Goal: Check status: Check status

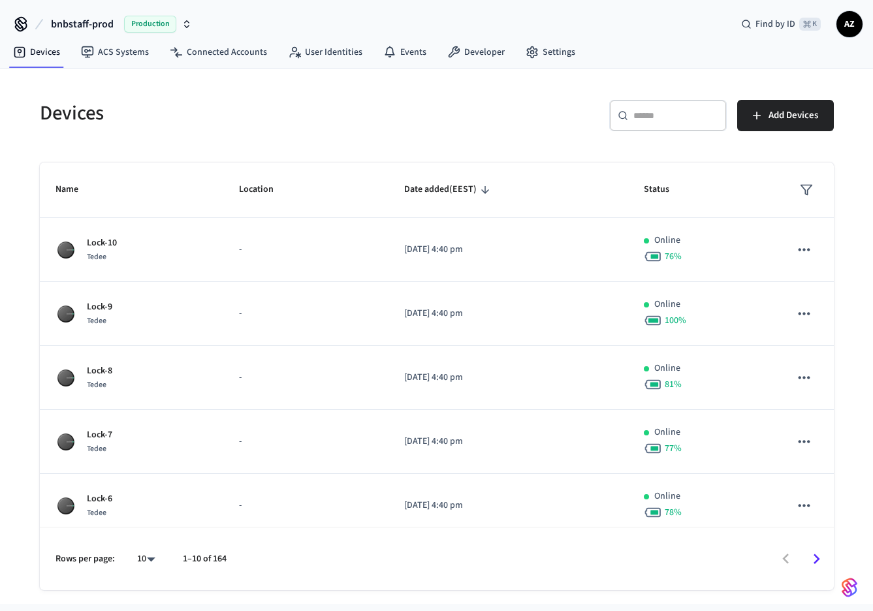
click at [658, 119] on input "text" at bounding box center [675, 115] width 85 height 13
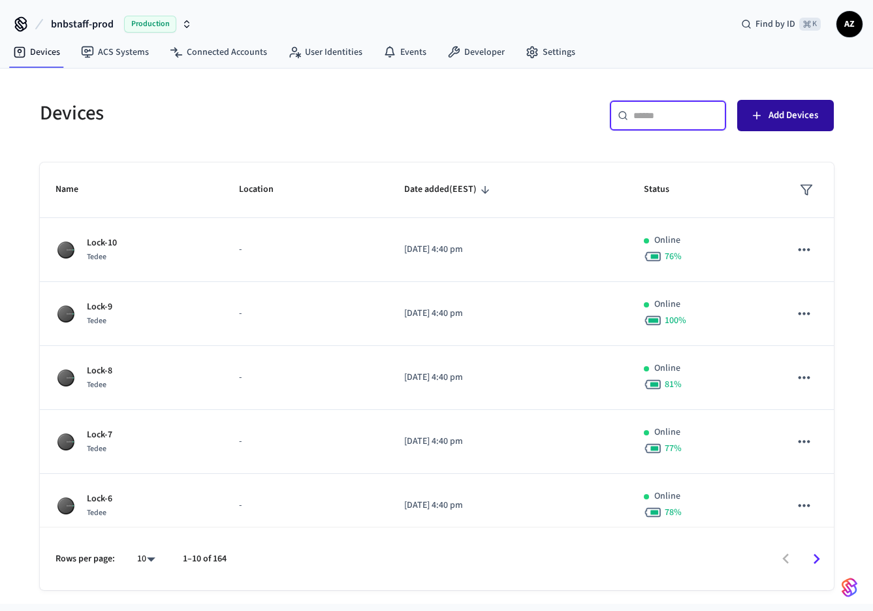
paste input "**********"
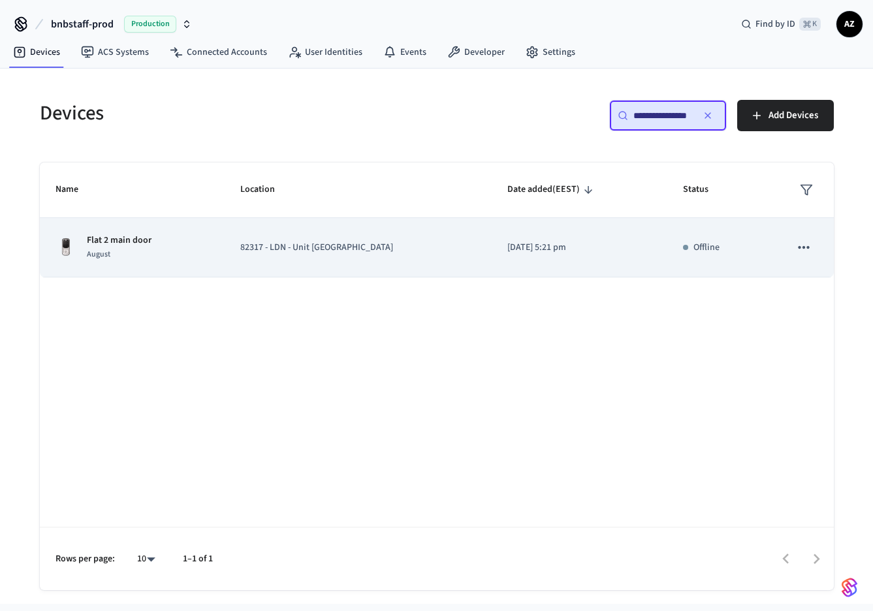
type input "**********"
click at [210, 259] on td "Flat 2 main door August" at bounding box center [132, 247] width 185 height 59
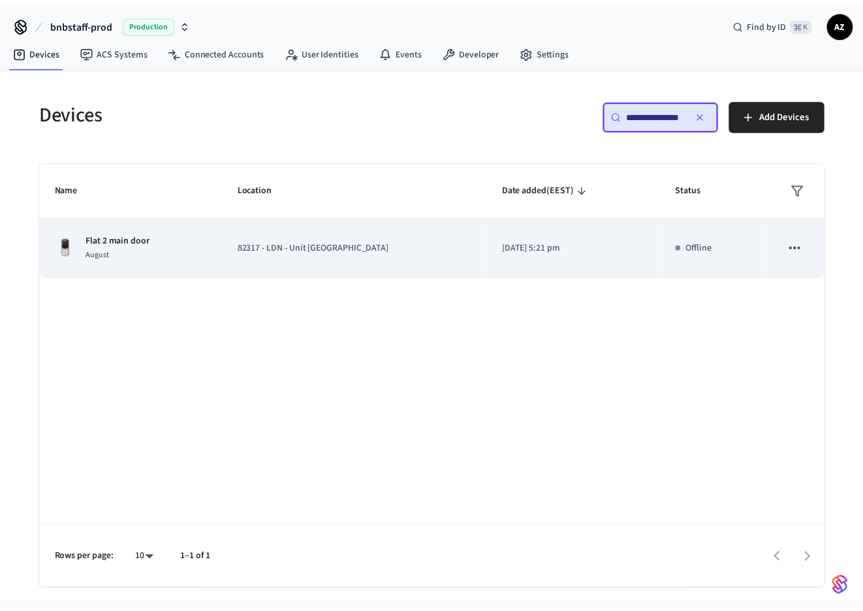
scroll to position [0, 0]
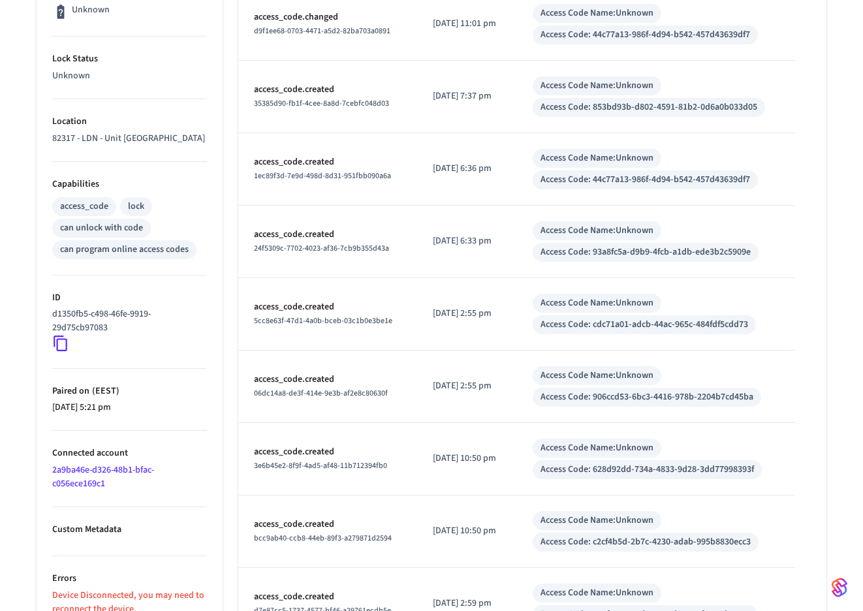
scroll to position [462, 0]
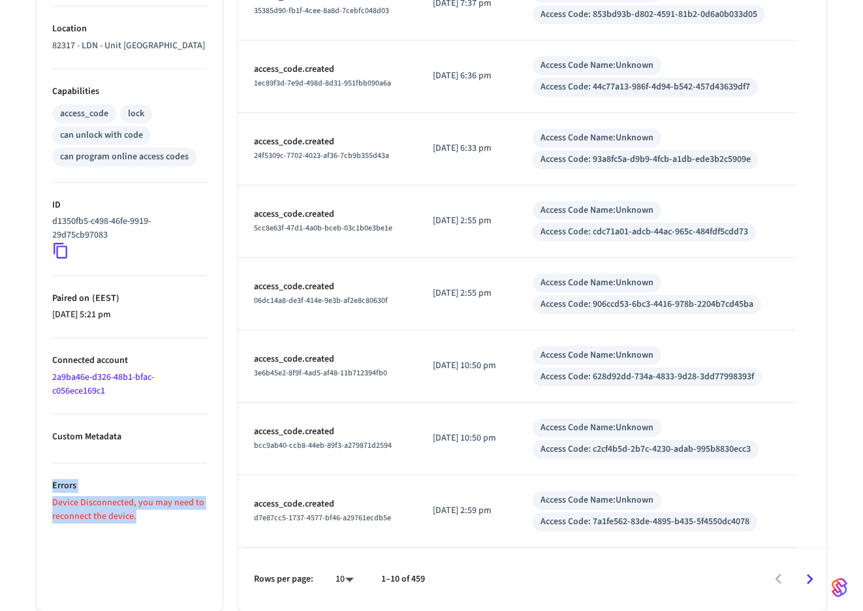
drag, startPoint x: 119, startPoint y: 540, endPoint x: 122, endPoint y: 490, distance: 49.7
click at [122, 490] on ul "Type August Status Offline Battery Unknown Lock Status Unknown Location 82317 -…" at bounding box center [130, 182] width 186 height 858
click at [122, 490] on li "Errors Device Disconnected, you may need to reconnect the device." at bounding box center [129, 493] width 155 height 60
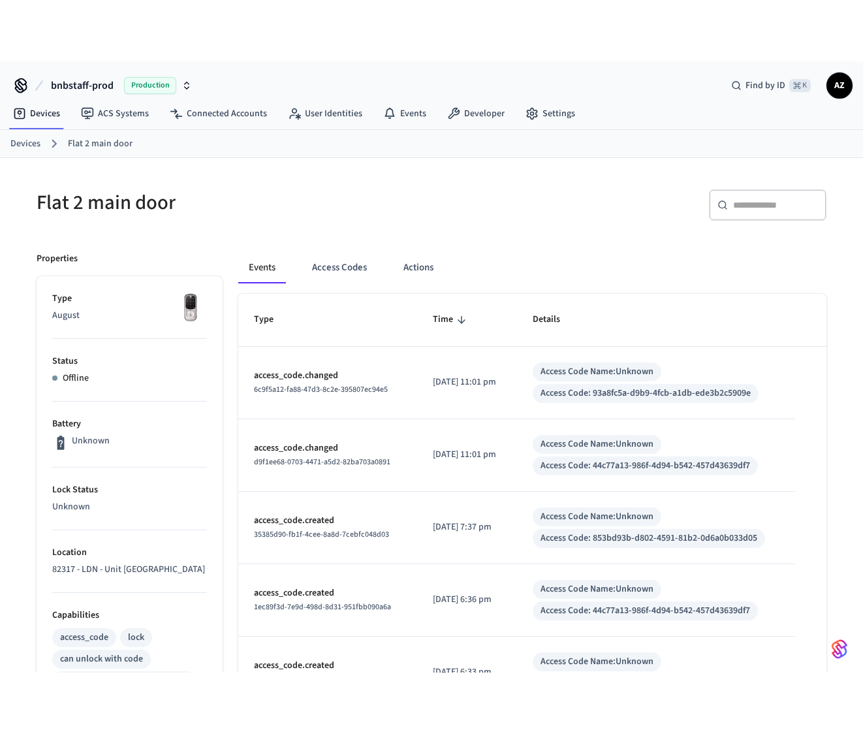
scroll to position [160, 0]
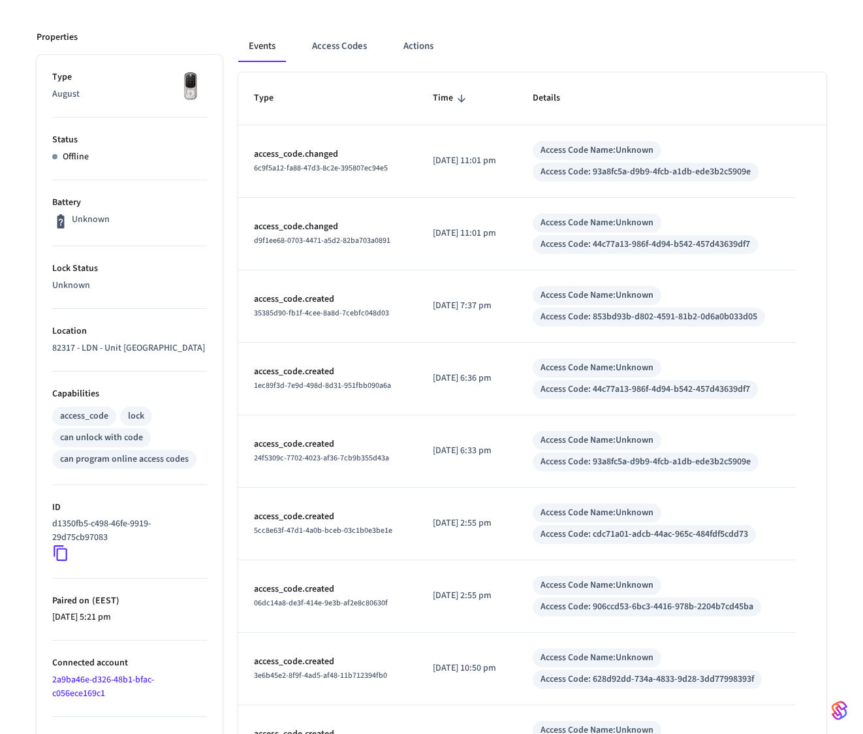
drag, startPoint x: 516, startPoint y: 158, endPoint x: 474, endPoint y: 161, distance: 42.5
click at [474, 161] on td "[DATE] 11:01 pm" at bounding box center [467, 161] width 100 height 72
click at [474, 161] on p "[DATE] 11:01 pm" at bounding box center [467, 161] width 69 height 14
click at [467, 161] on p "[DATE] 11:01 pm" at bounding box center [467, 161] width 69 height 14
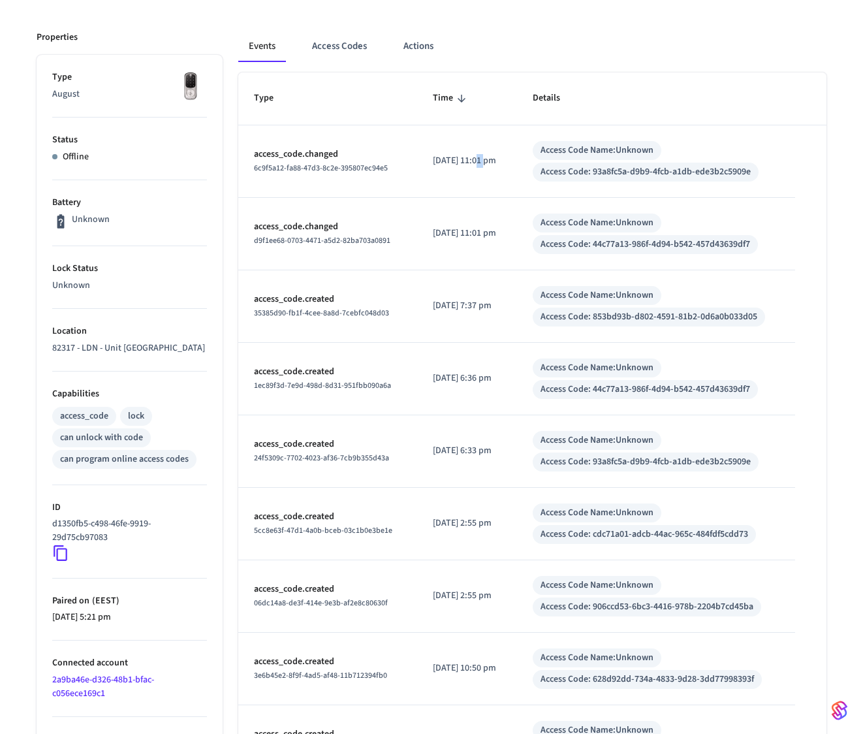
click at [467, 161] on p "[DATE] 11:01 pm" at bounding box center [467, 161] width 69 height 14
click at [464, 228] on p "[DATE] 11:01 pm" at bounding box center [467, 234] width 69 height 14
click at [454, 299] on p "[DATE] 7:37 pm" at bounding box center [467, 306] width 69 height 14
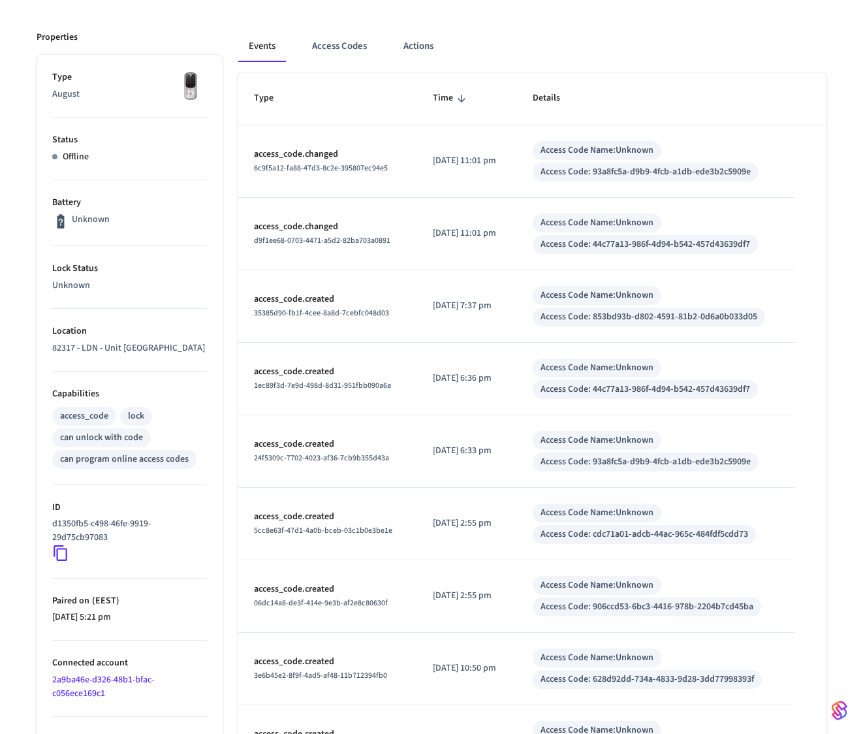
click at [453, 373] on p "[DATE] 6:36 pm" at bounding box center [467, 378] width 69 height 14
drag, startPoint x: 510, startPoint y: 376, endPoint x: 436, endPoint y: 371, distance: 73.9
click at [436, 371] on p "[DATE] 6:36 pm" at bounding box center [467, 378] width 69 height 14
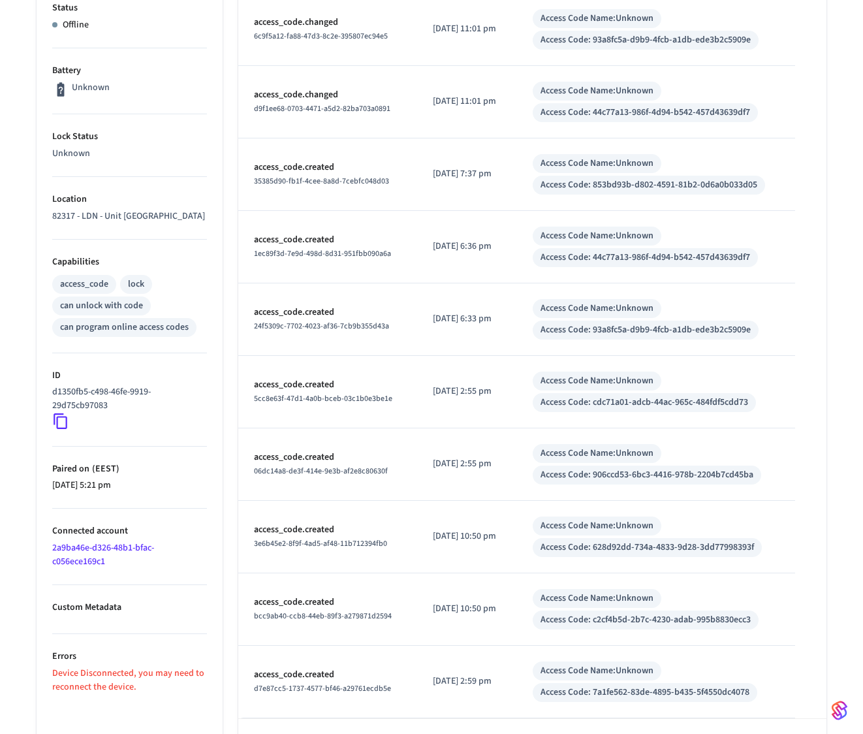
scroll to position [0, 0]
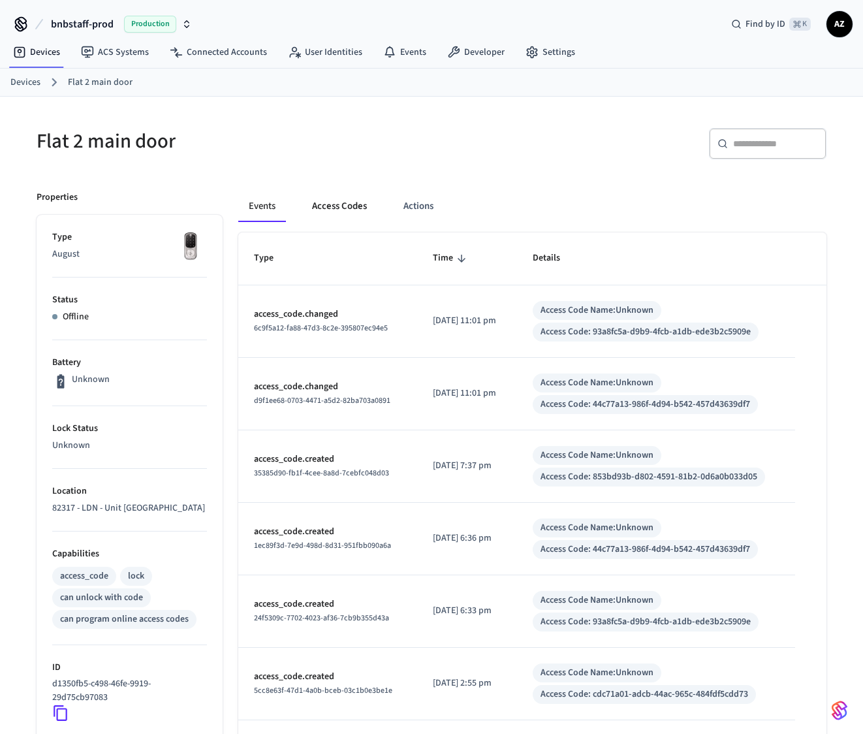
click at [349, 202] on button "Access Codes" at bounding box center [340, 206] width 76 height 31
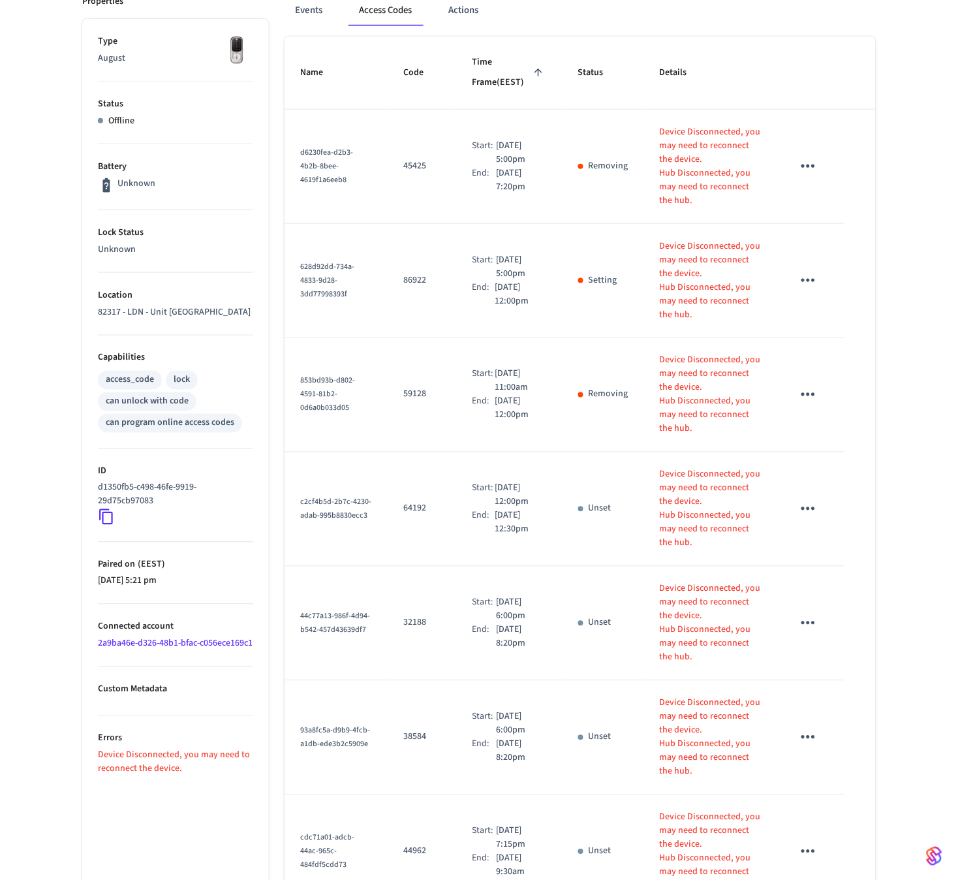
scroll to position [186, 0]
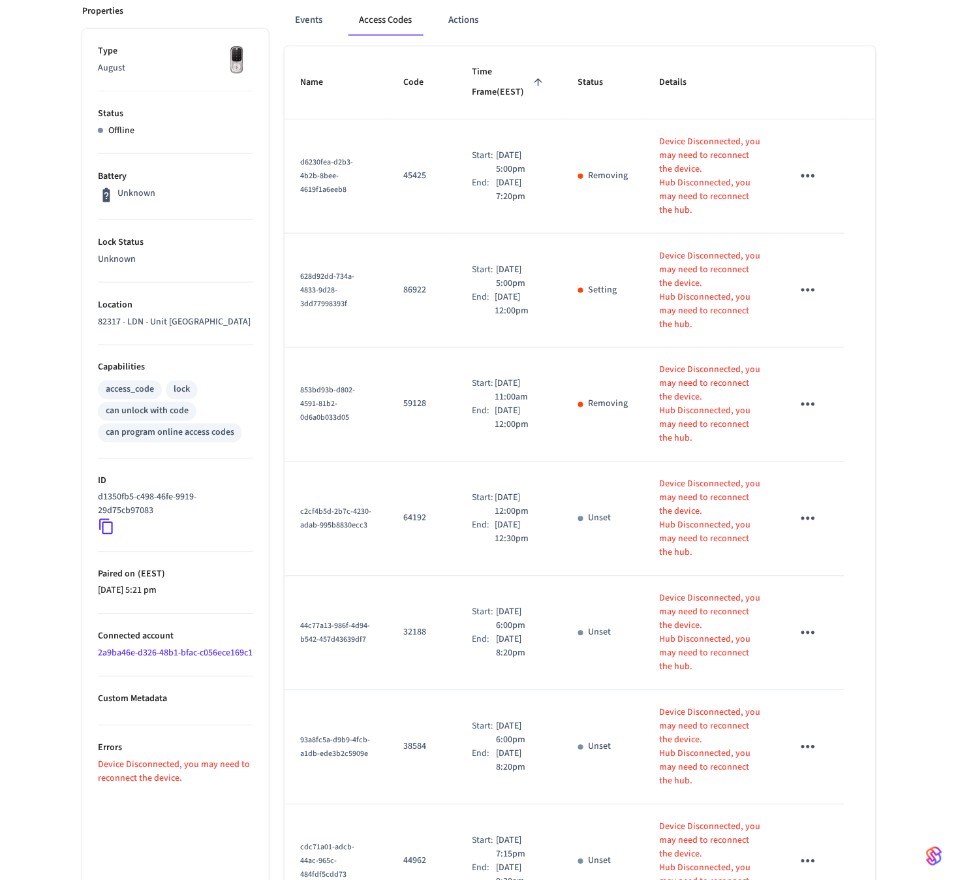
click at [425, 289] on p "86922" at bounding box center [421, 290] width 37 height 14
drag, startPoint x: 655, startPoint y: 255, endPoint x: 704, endPoint y: 333, distance: 92.4
click at [704, 333] on td "Device Disconnected, you may need to reconnect the device. Hub Disconnected, yo…" at bounding box center [710, 291] width 133 height 114
click at [292, 251] on td "628d92dd-734a-4833-9d28-3dd77998393f" at bounding box center [336, 291] width 103 height 114
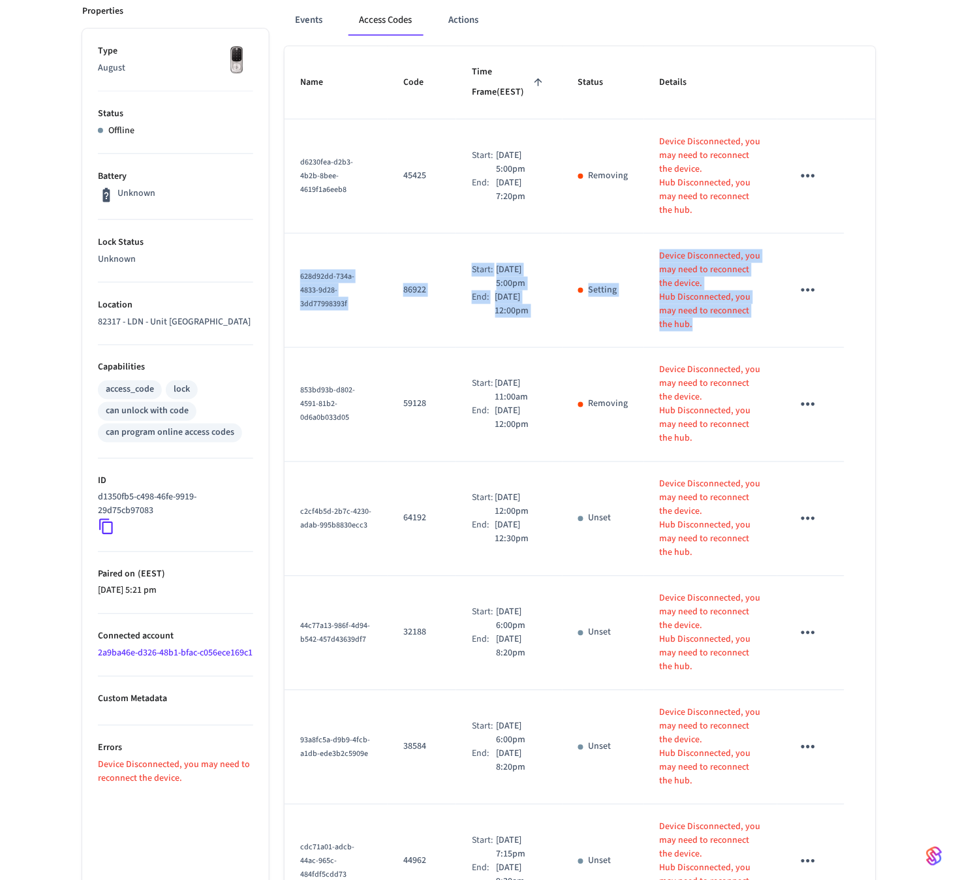
drag, startPoint x: 300, startPoint y: 238, endPoint x: 779, endPoint y: 324, distance: 487.6
click at [779, 324] on tr "628d92dd-734a-4833-9d28-3dd77998393f 86922 Start: [DATE] 5:00pm End: [DATE] 12:…" at bounding box center [580, 291] width 591 height 114
click at [779, 324] on td "sticky table" at bounding box center [810, 291] width 67 height 114
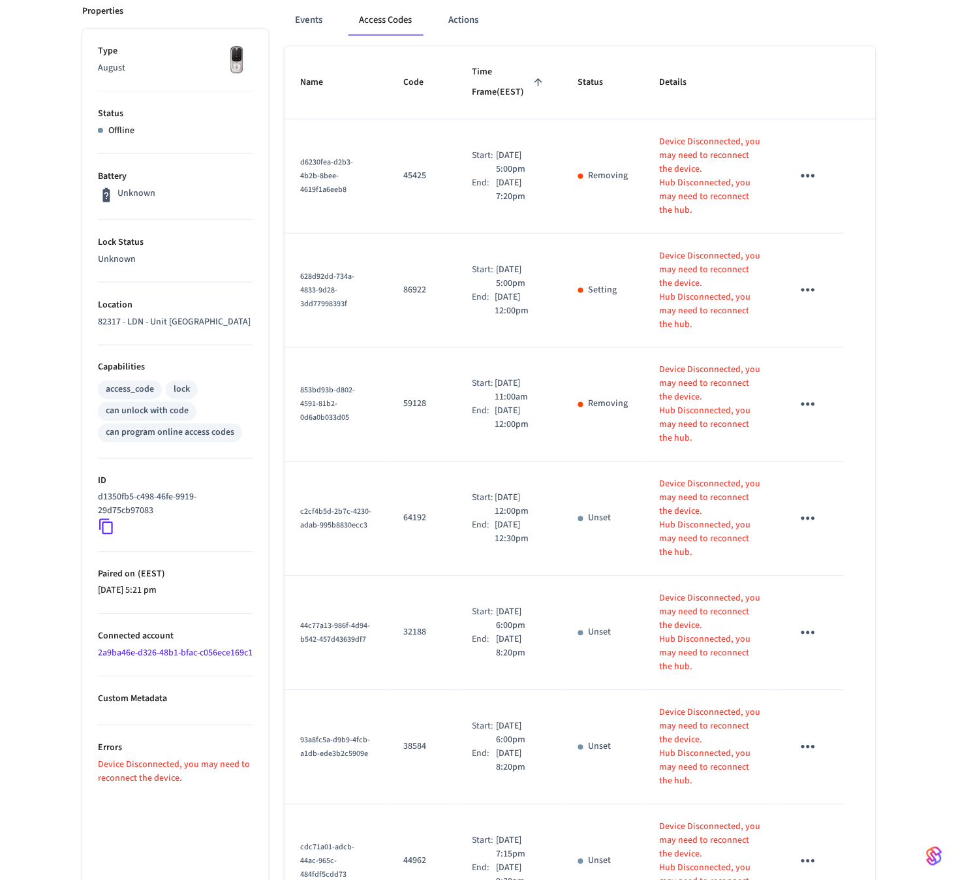
click at [812, 313] on td "sticky table" at bounding box center [810, 291] width 67 height 114
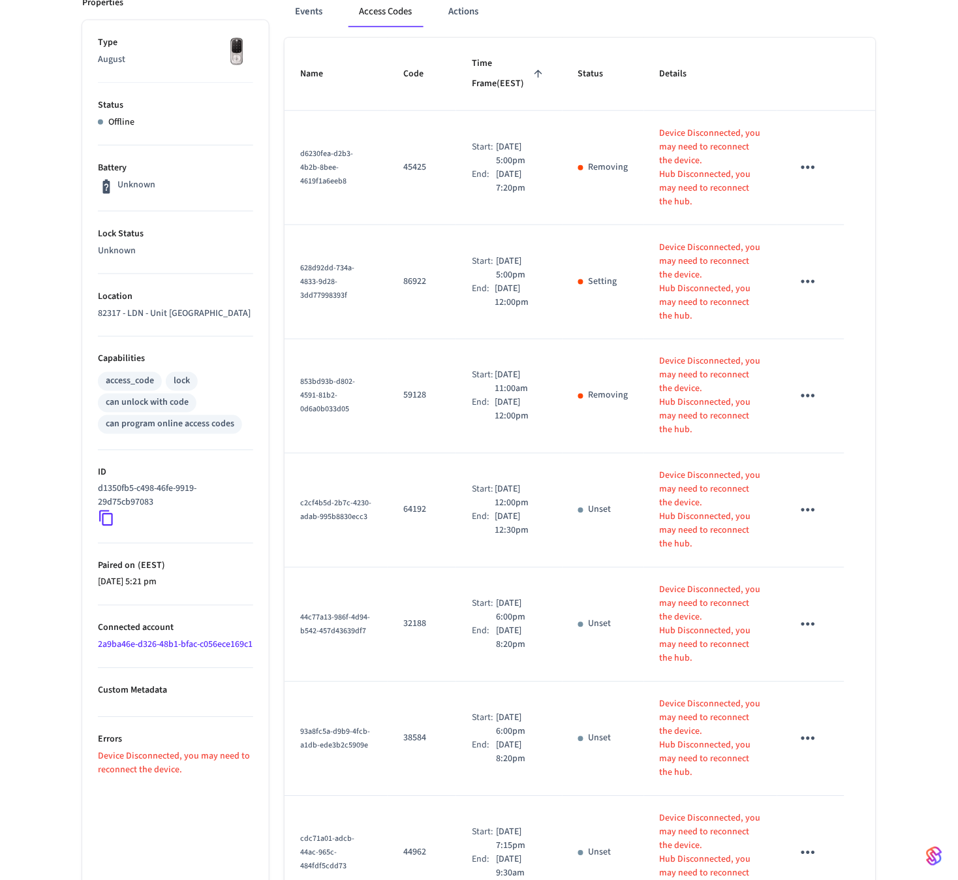
click at [872, 286] on div "Flat 2 main door ​ ​ Add Access Code Properties Type August Status Offline Batt…" at bounding box center [479, 609] width 958 height 1415
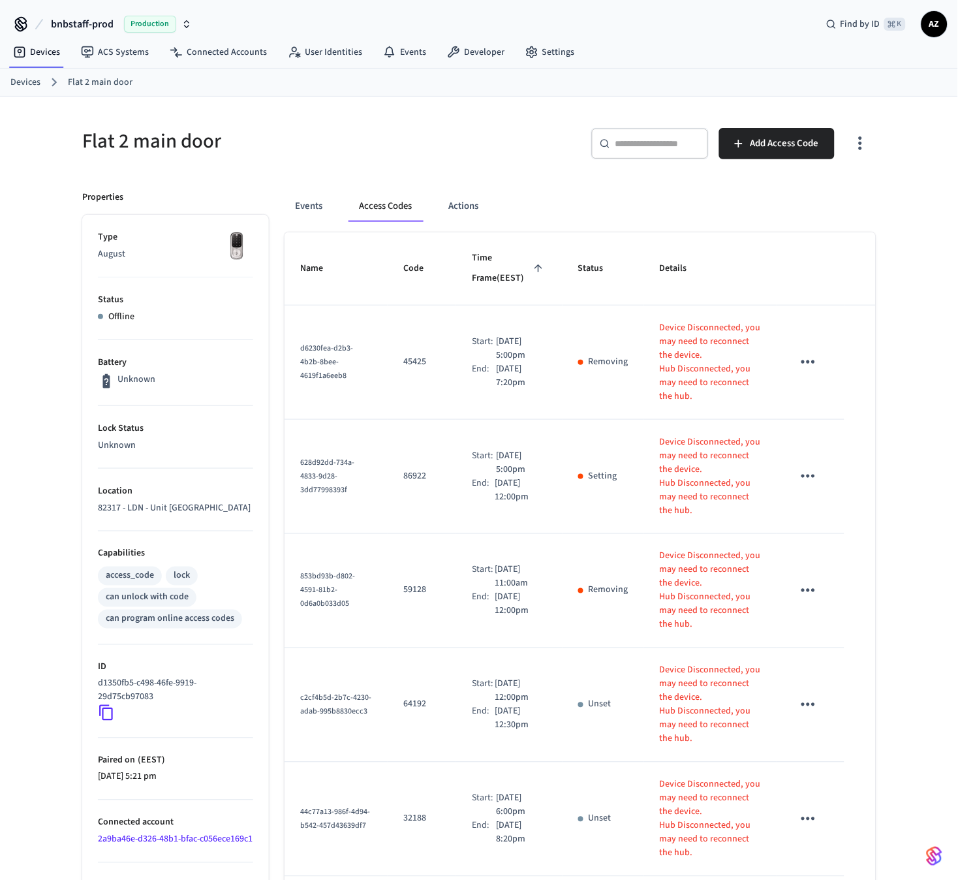
scroll to position [141, 0]
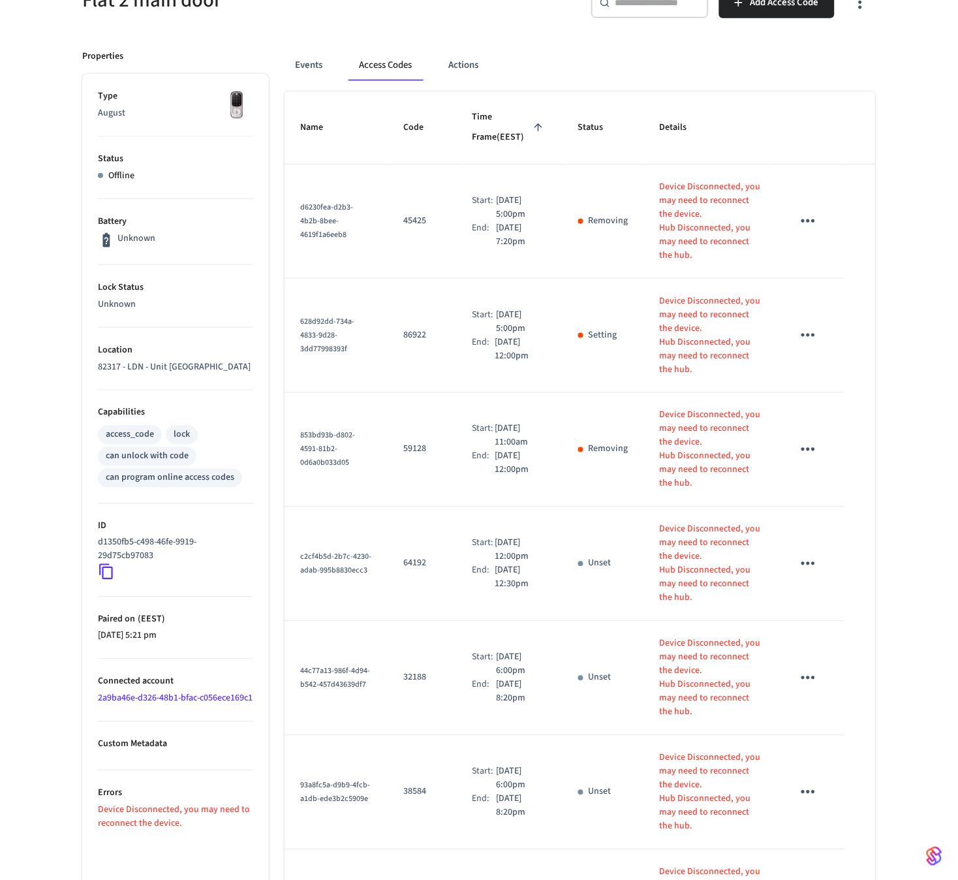
click at [668, 172] on td "Device Disconnected, you may need to reconnect the device. Hub Disconnected, yo…" at bounding box center [710, 222] width 133 height 114
drag, startPoint x: 653, startPoint y: 187, endPoint x: 708, endPoint y: 213, distance: 61.3
click at [708, 213] on td "Device Disconnected, you may need to reconnect the device. Hub Disconnected, yo…" at bounding box center [710, 222] width 133 height 114
copy p "Device Disconnected, you may need to reconnect the device."
click at [681, 185] on p "Device Disconnected, you may need to reconnect the device." at bounding box center [711, 200] width 102 height 41
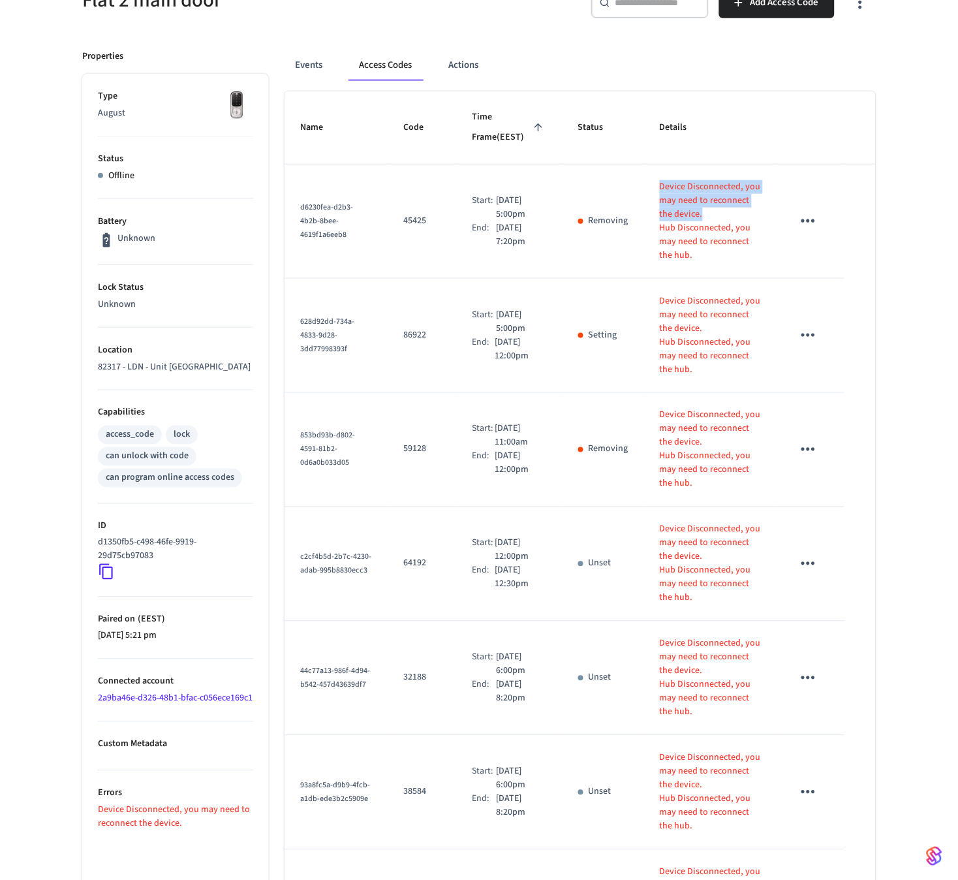
drag, startPoint x: 707, startPoint y: 210, endPoint x: 662, endPoint y: 175, distance: 57.2
click at [662, 175] on td "Device Disconnected, you may need to reconnect the device. Hub Disconnected, yo…" at bounding box center [710, 222] width 133 height 114
copy p "Device Disconnected, you may need to reconnect the device."
click at [707, 383] on td "Device Disconnected, you may need to reconnect the device. Hub Disconnected, yo…" at bounding box center [710, 336] width 133 height 114
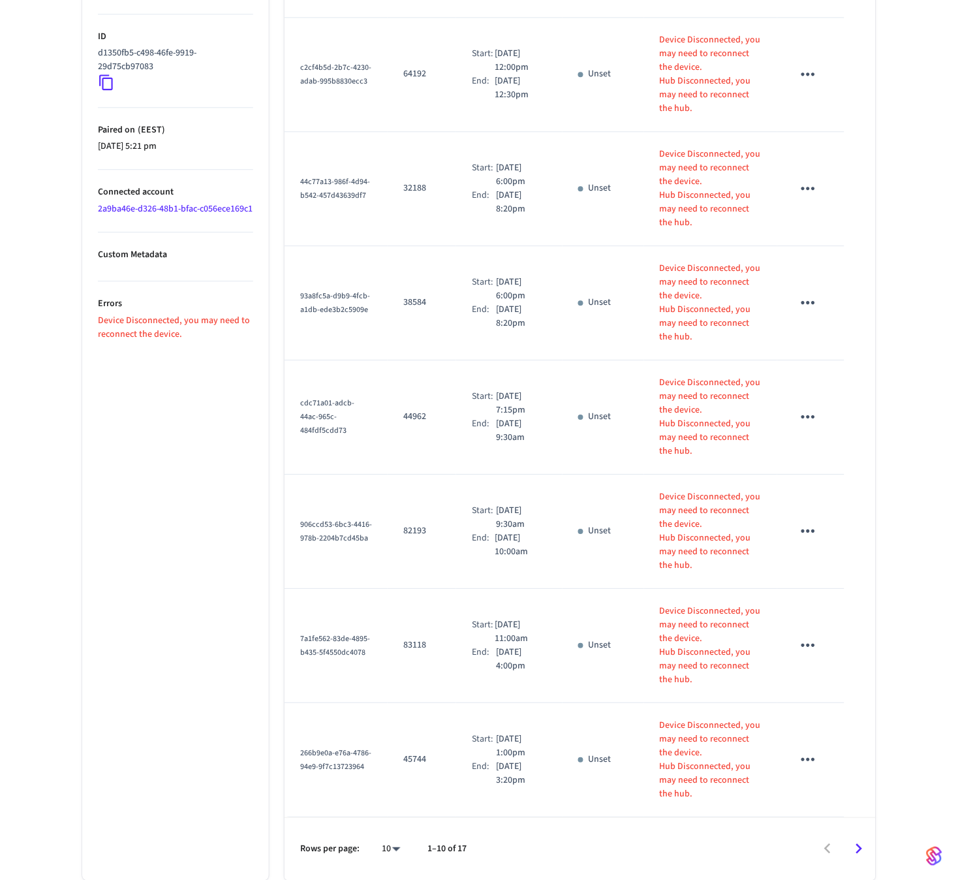
scroll to position [0, 0]
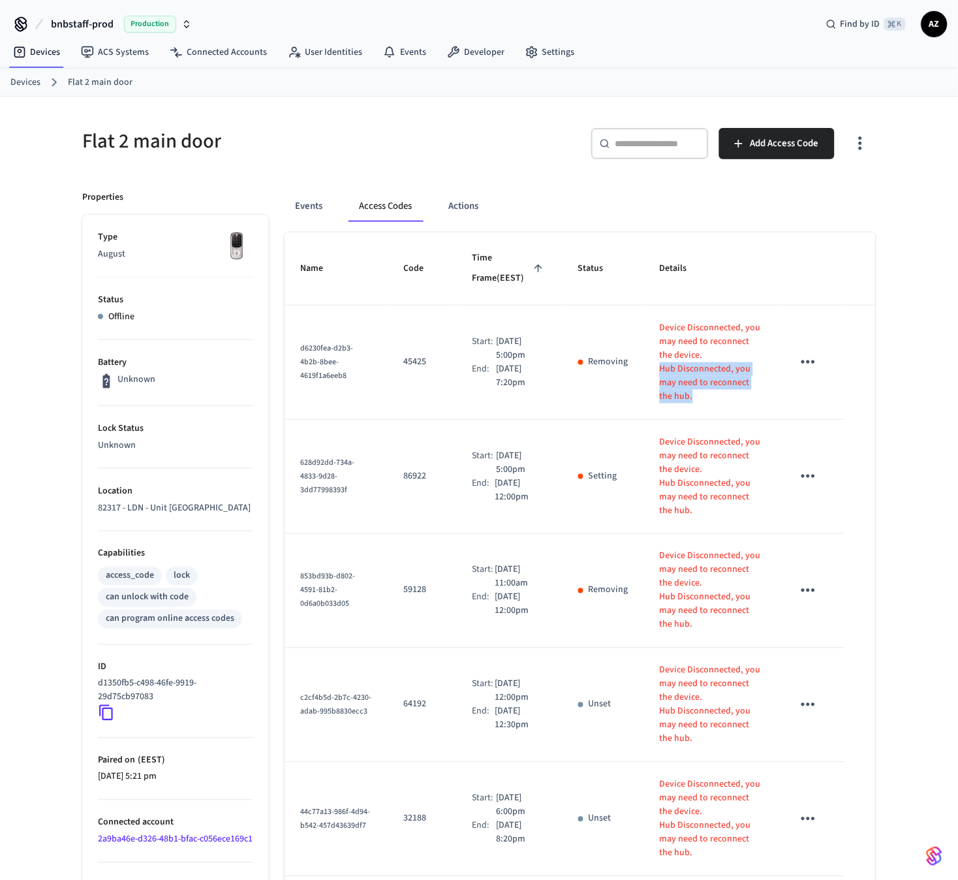
drag, startPoint x: 659, startPoint y: 371, endPoint x: 707, endPoint y: 397, distance: 54.6
click at [707, 397] on td "Device Disconnected, you may need to reconnect the device. Hub Disconnected, yo…" at bounding box center [710, 363] width 133 height 114
copy p "Hub Disconnected, you may need to reconnect the hub."
click at [716, 366] on p "Hub Disconnected, you may need to reconnect the hub." at bounding box center [711, 382] width 102 height 41
drag, startPoint x: 695, startPoint y: 354, endPoint x: 650, endPoint y: 328, distance: 51.5
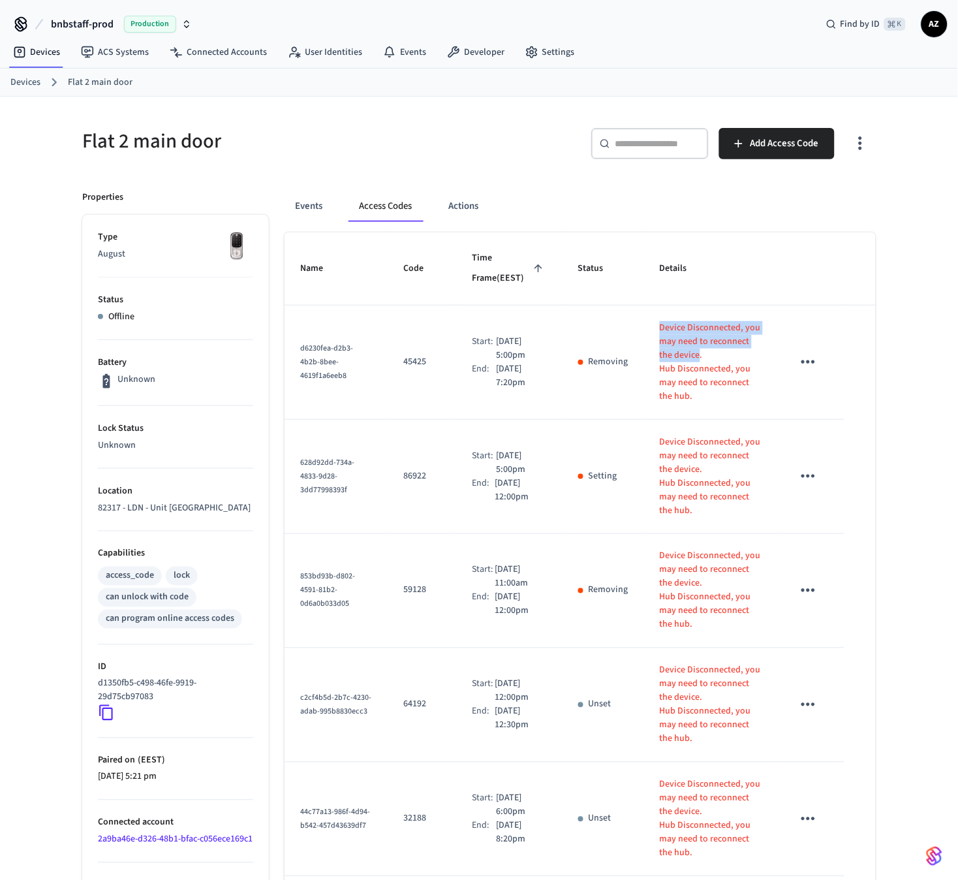
click at [650, 328] on td "Device Disconnected, you may need to reconnect the device. Hub Disconnected, yo…" at bounding box center [710, 363] width 133 height 114
copy p "Device Disconnected, you may need to reconnect the device"
